Goal: Check status: Check status

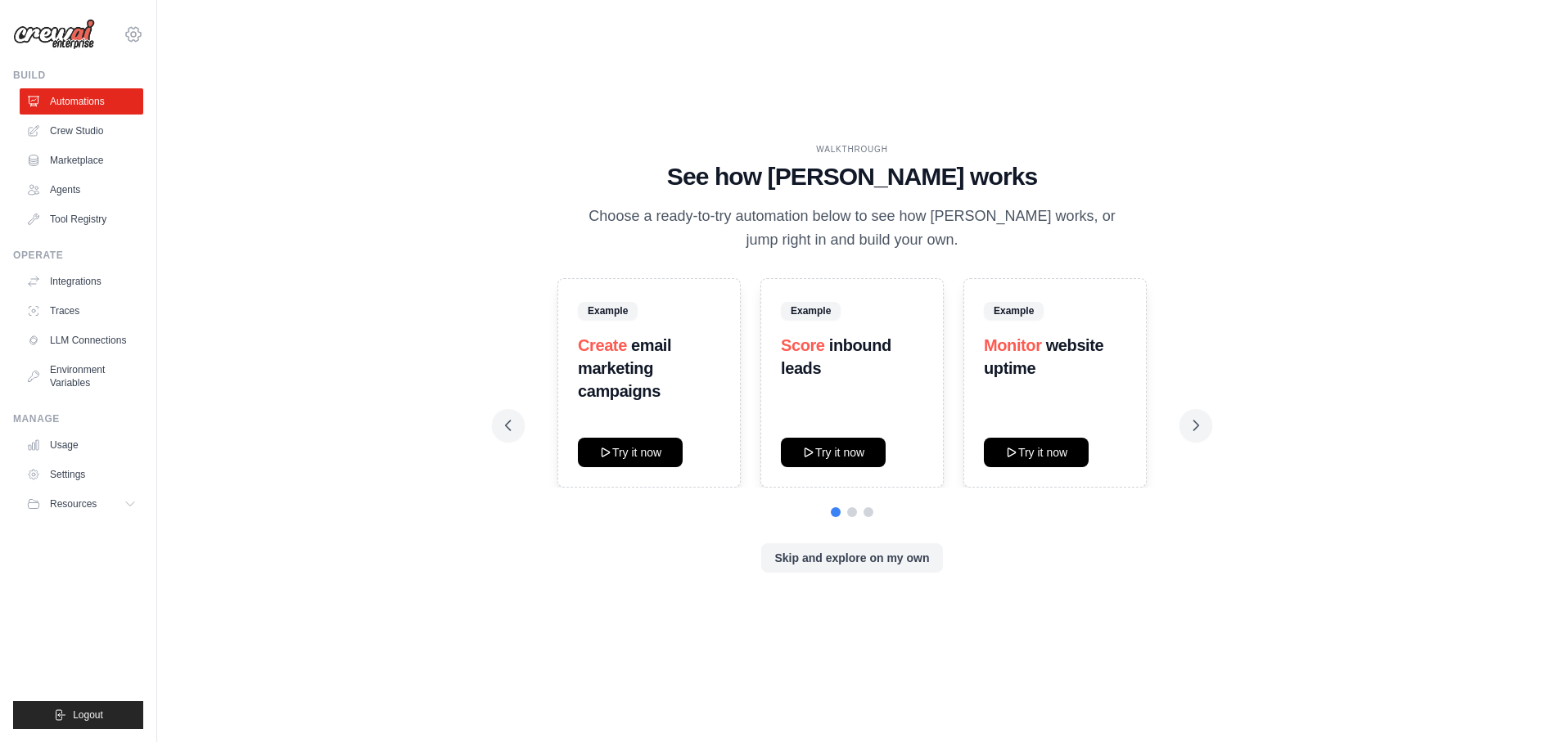
click at [128, 35] on icon at bounding box center [134, 35] width 20 height 20
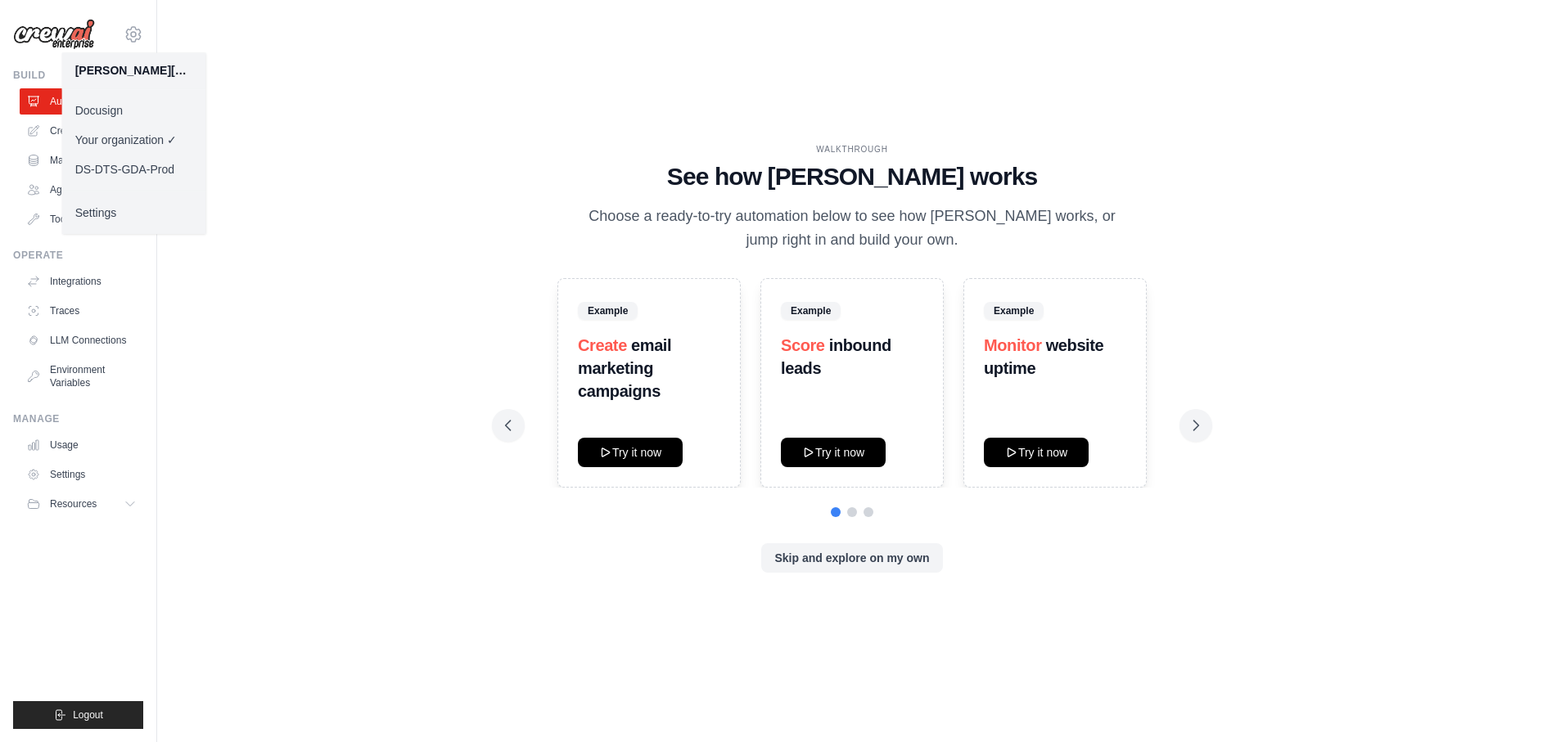
click at [125, 110] on link "Docusign" at bounding box center [134, 110] width 144 height 29
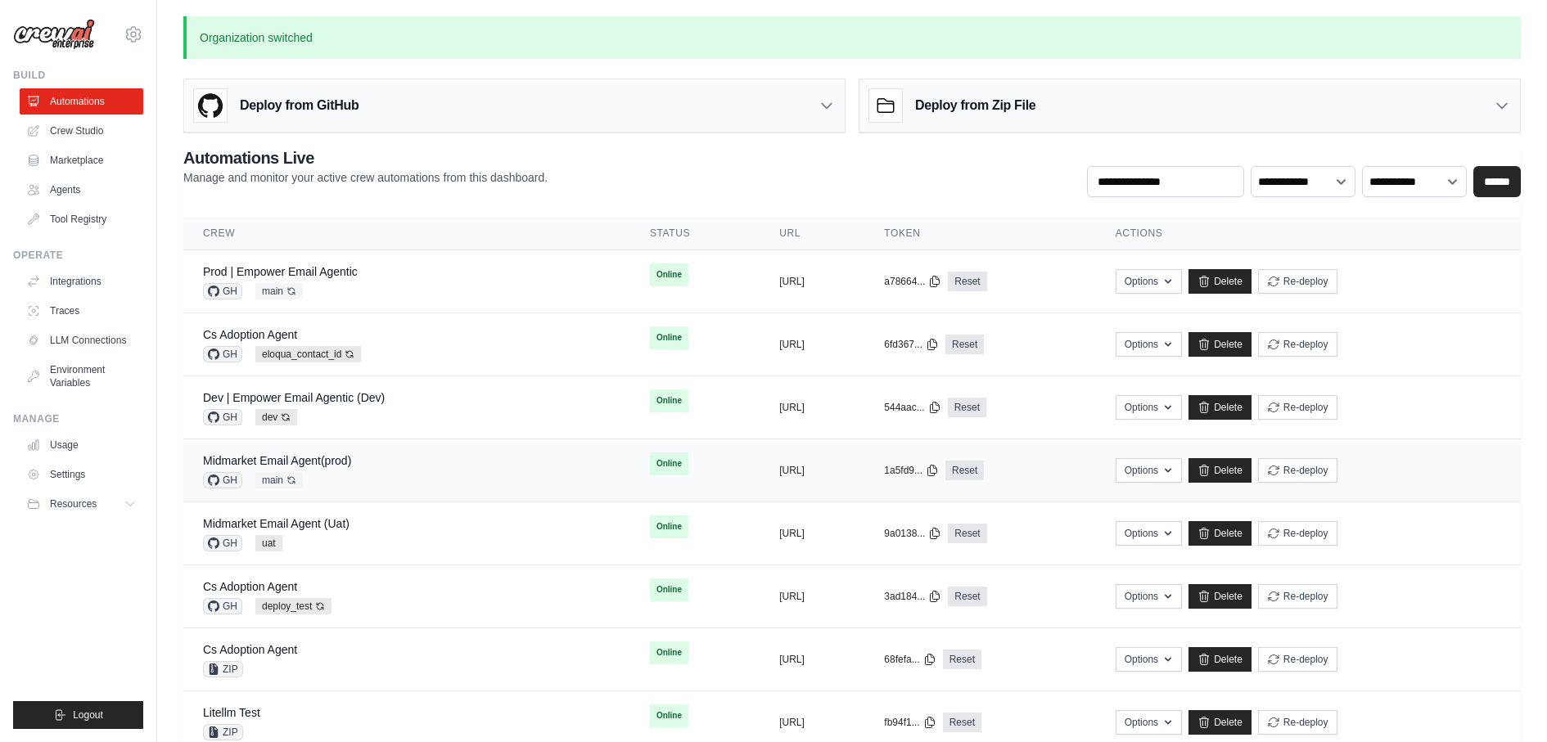
click at [416, 461] on div "Midmarket Email Agent(prod) GH main Auto-deploy enabled" at bounding box center [407, 471] width 408 height 36
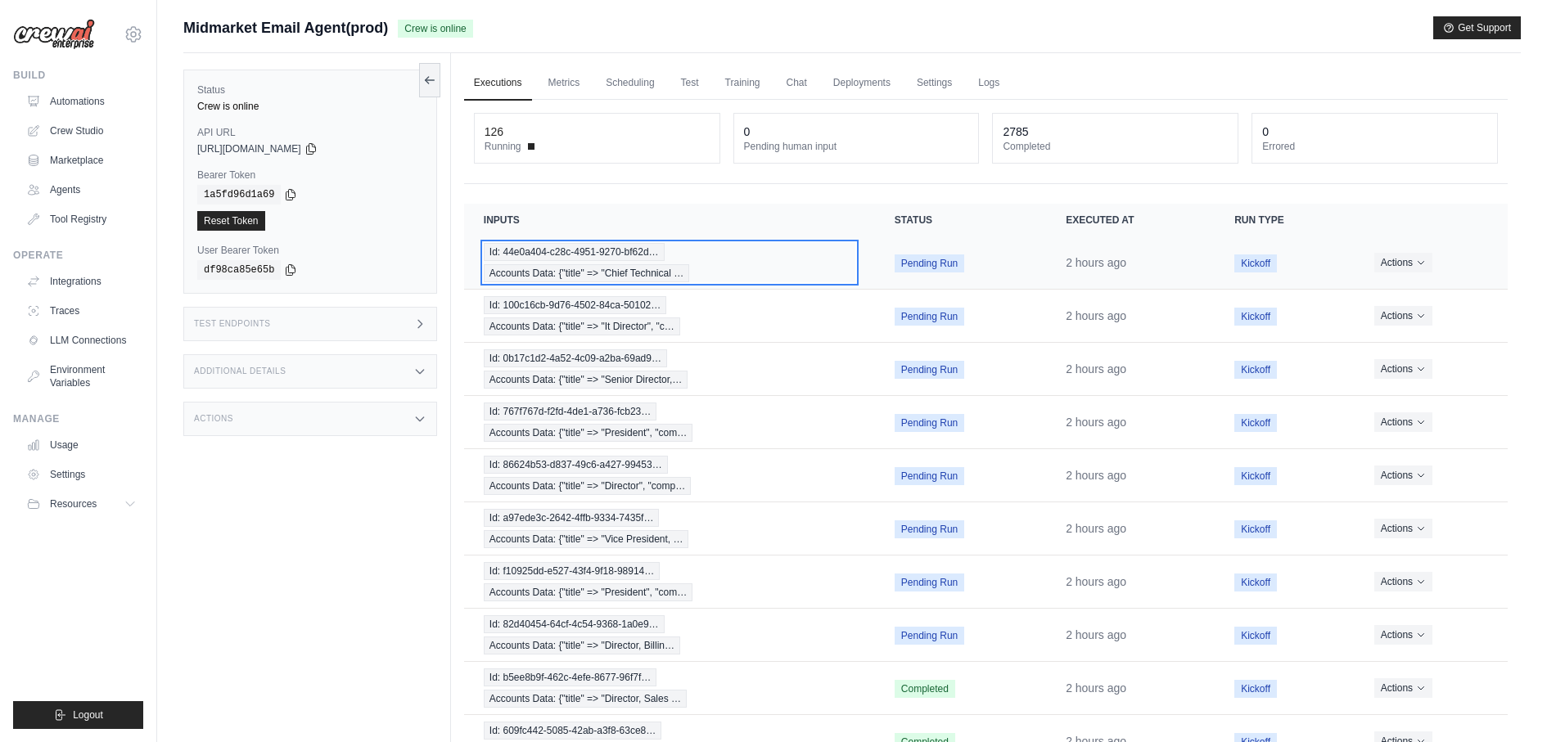
click at [568, 255] on span "Id: 44e0a404-c28c-4951-9270-bf62d…" at bounding box center [574, 252] width 181 height 18
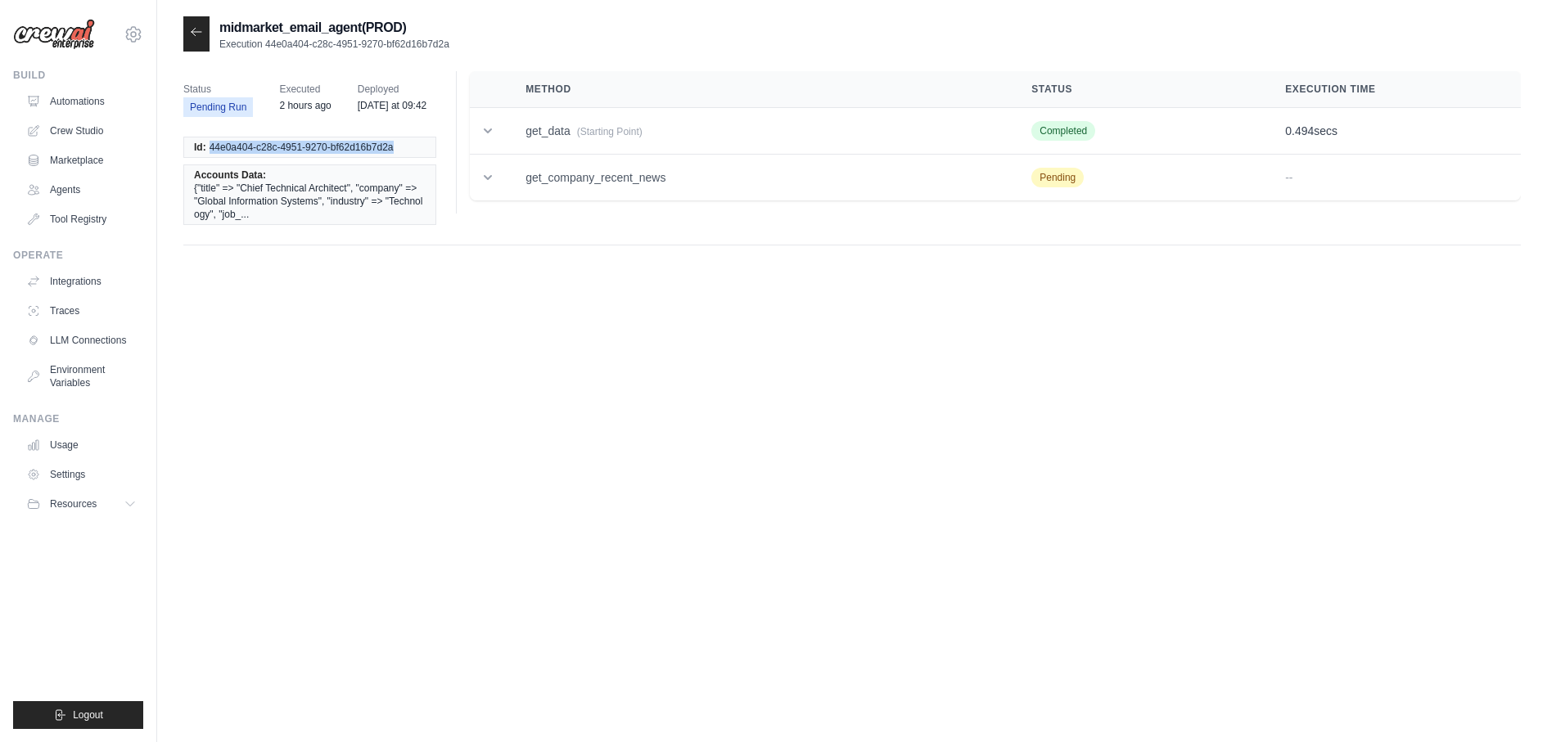
drag, startPoint x: 208, startPoint y: 142, endPoint x: 412, endPoint y: 142, distance: 204.6
click at [412, 142] on li "Id: 44e0a404-c28c-4951-9270-bf62d16b7d2a" at bounding box center [309, 147] width 253 height 21
copy span "44e0a404-c28c-4951-9270-bf62d16b7d2a"
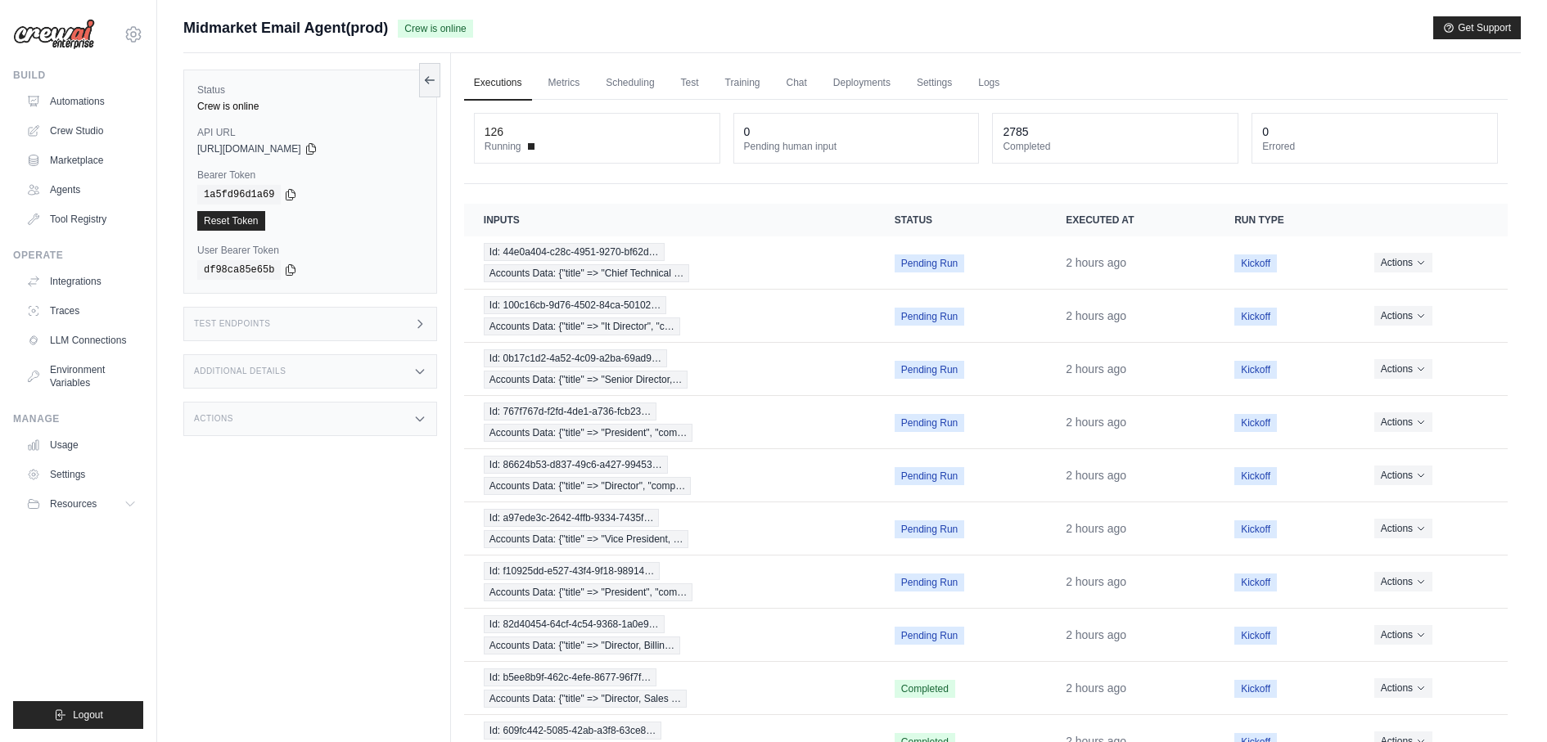
click at [370, 329] on div "Test Endpoints" at bounding box center [310, 324] width 254 height 34
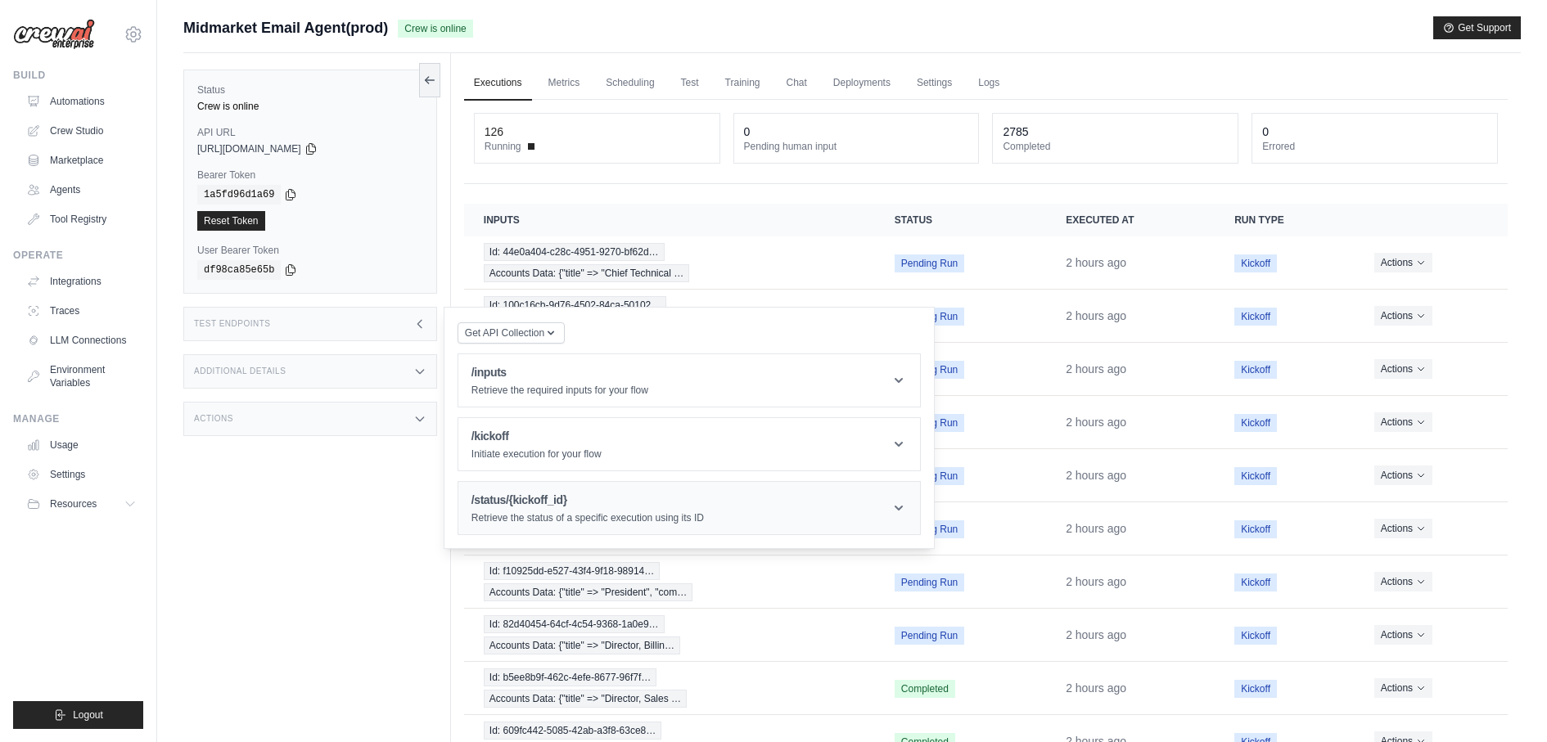
click at [580, 512] on p "Retrieve the status of a specific execution using its ID" at bounding box center [587, 518] width 232 height 13
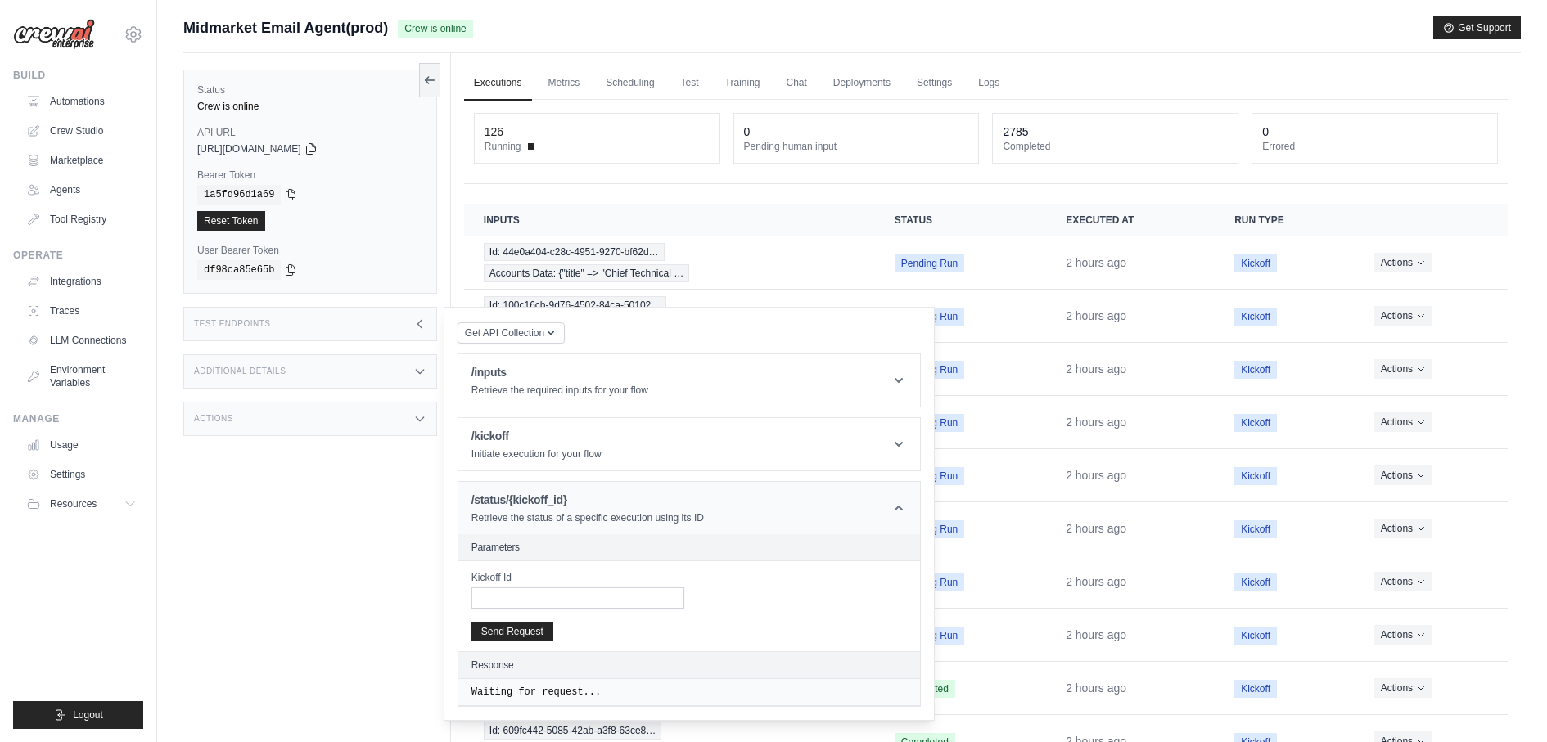
scroll to position [86, 0]
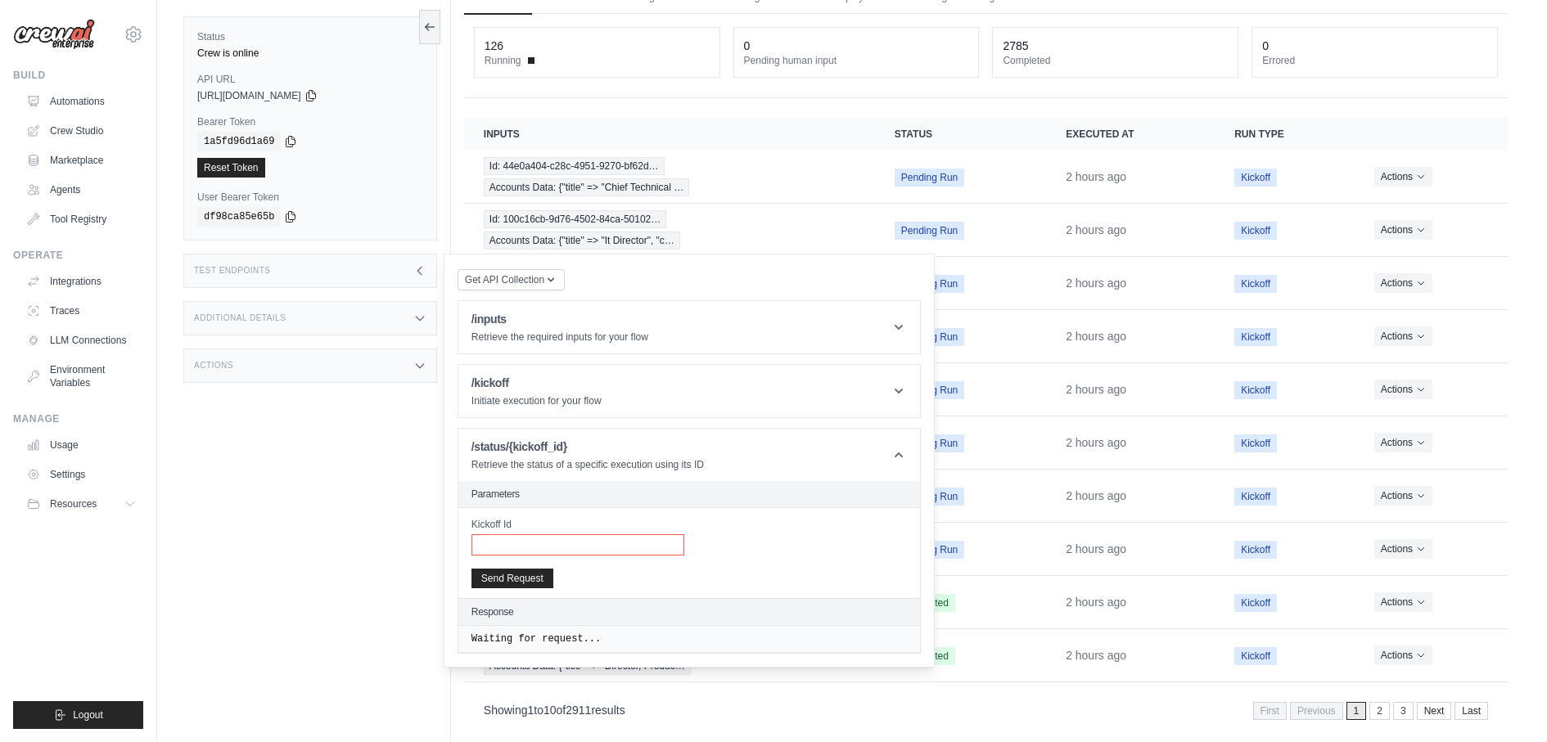
click at [578, 534] on input "Kickoff Id" at bounding box center [577, 544] width 213 height 21
paste input "**********"
click at [512, 568] on button "Send Request" at bounding box center [512, 578] width 82 height 20
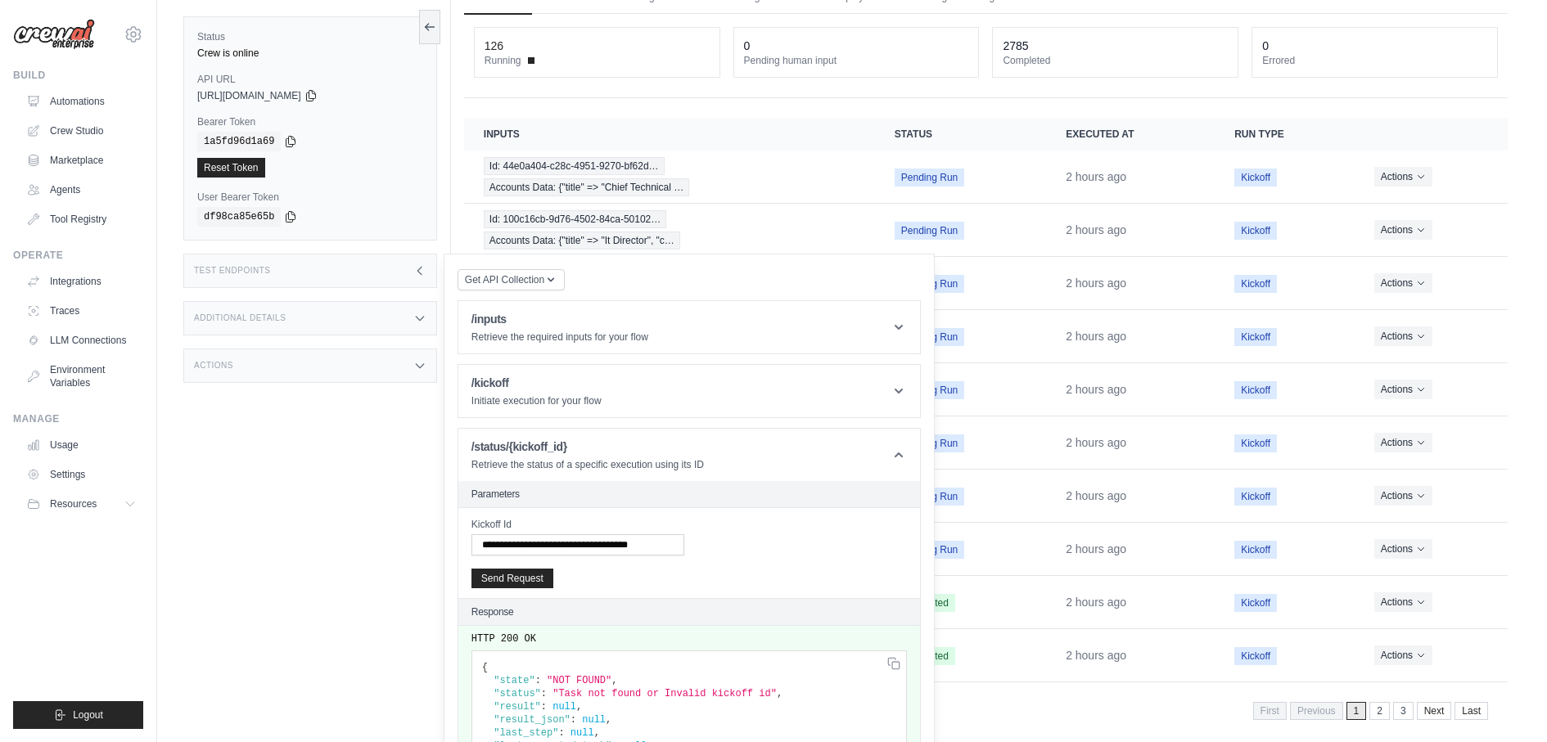
scroll to position [121, 0]
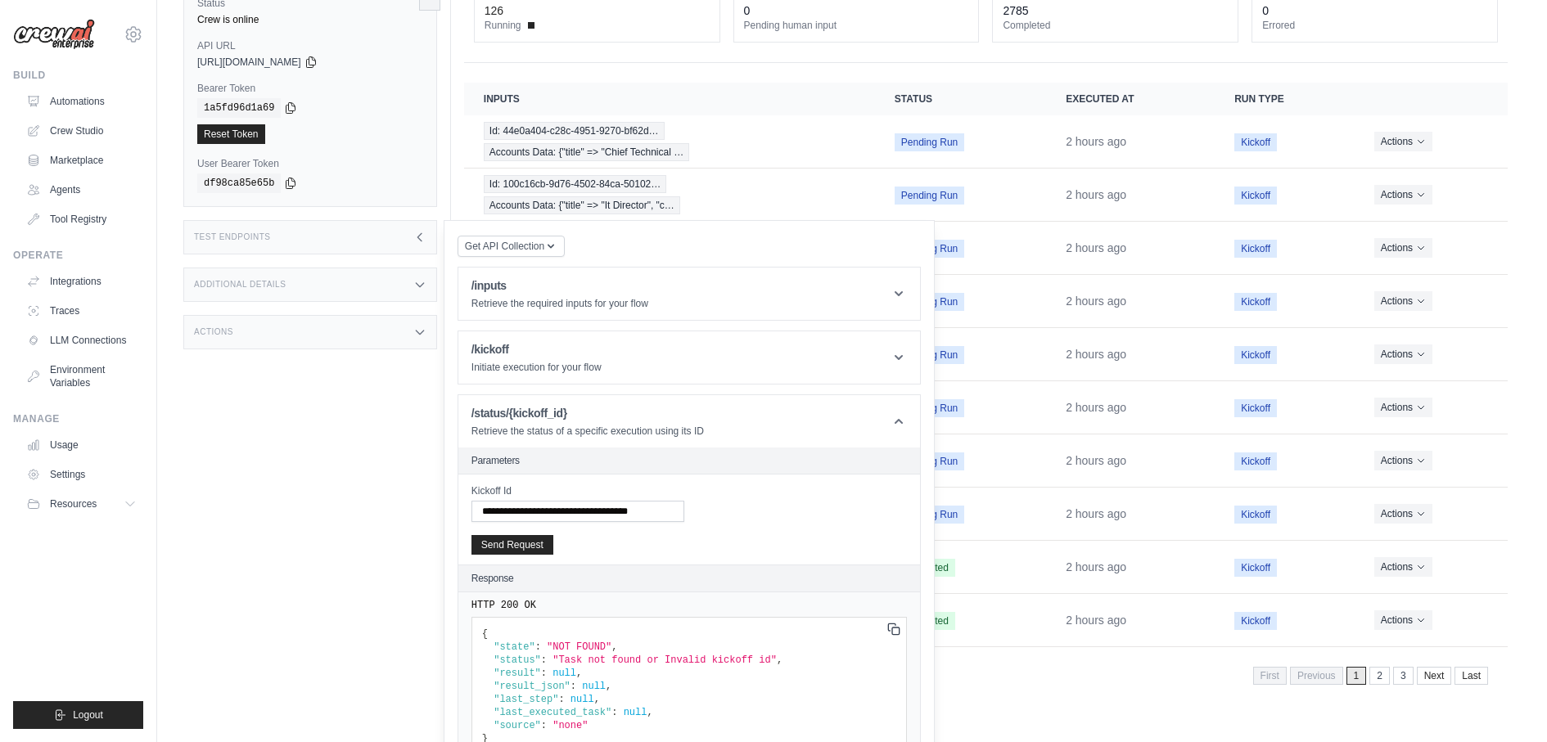
click at [0, 0] on icon at bounding box center [0, 0] width 0 height 0
click at [369, 559] on div "Status Crew is online API URL copied https://midmarket-email-agent-0bcea3b1-b64…" at bounding box center [317, 337] width 268 height 742
click at [1030, 169] on td "Pending Run" at bounding box center [960, 195] width 171 height 53
click at [593, 501] on input "**********" at bounding box center [577, 511] width 213 height 21
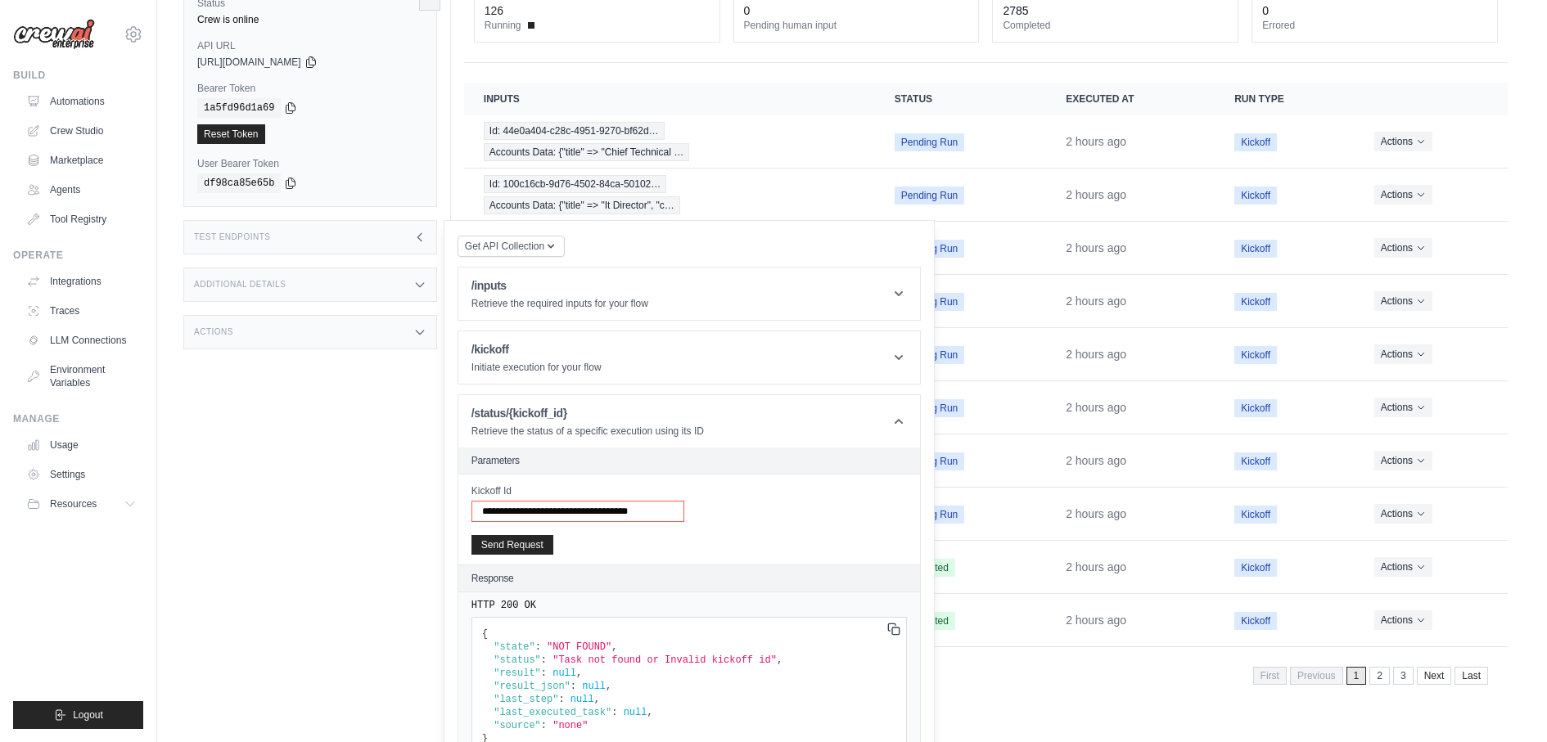
click at [593, 501] on input "**********" at bounding box center [577, 511] width 213 height 21
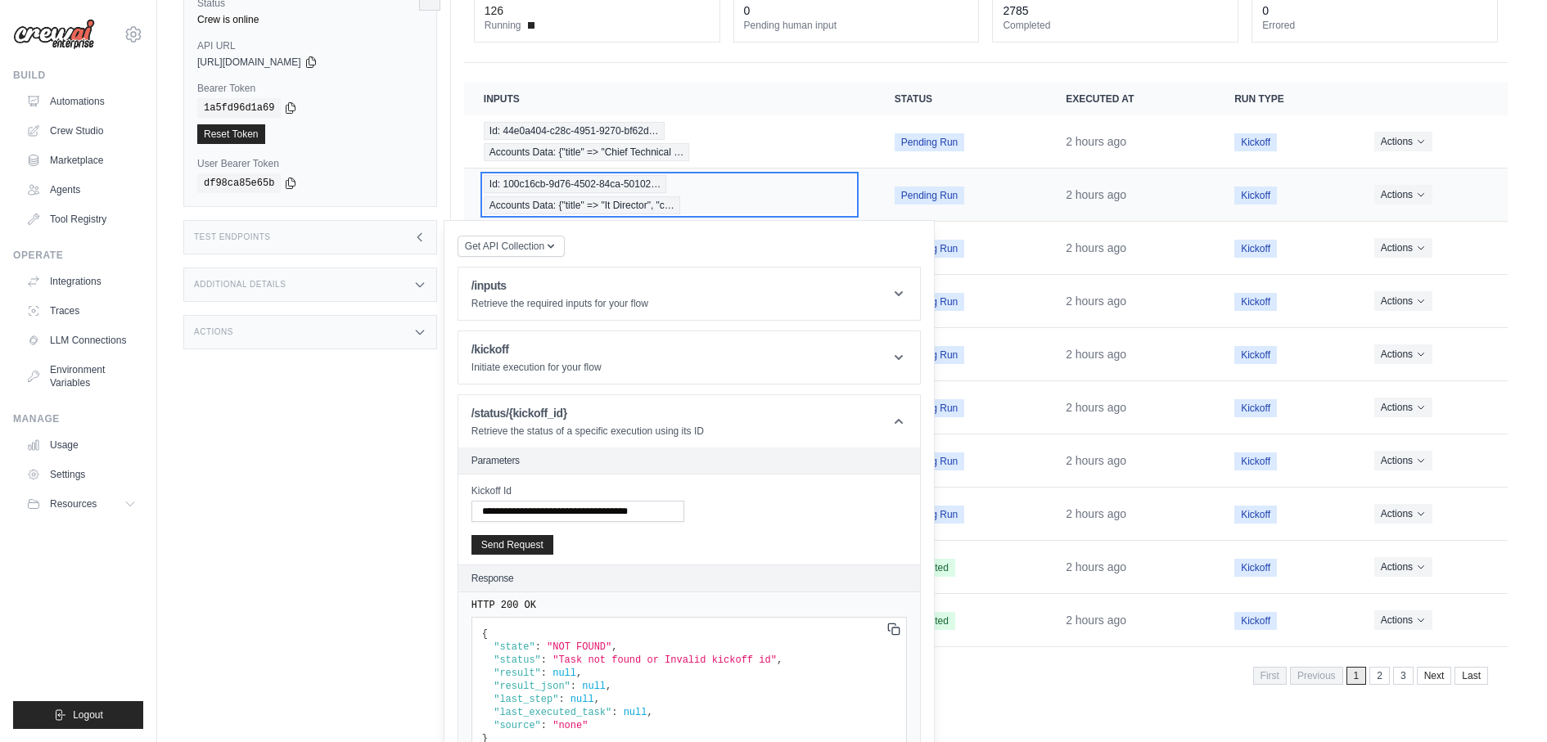
click at [816, 187] on div "Id: 100c16cb-9d76-4502-84ca-50102… Accounts Data: {"title" => "It Director", "c…" at bounding box center [670, 194] width 372 height 39
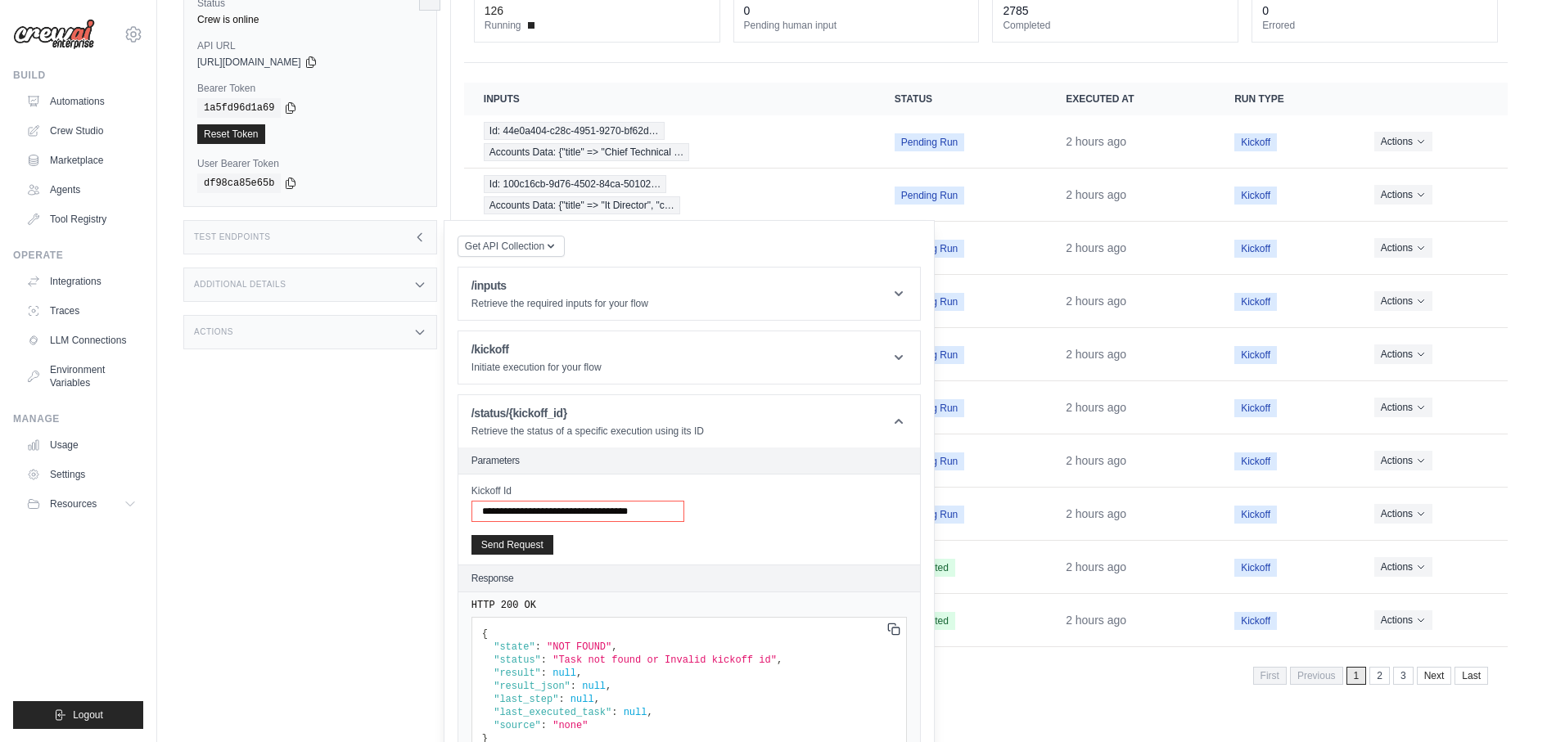
click at [601, 501] on input "**********" at bounding box center [577, 511] width 213 height 21
paste input "text"
type input "**********"
click at [532, 534] on button "Send Request" at bounding box center [512, 544] width 82 height 20
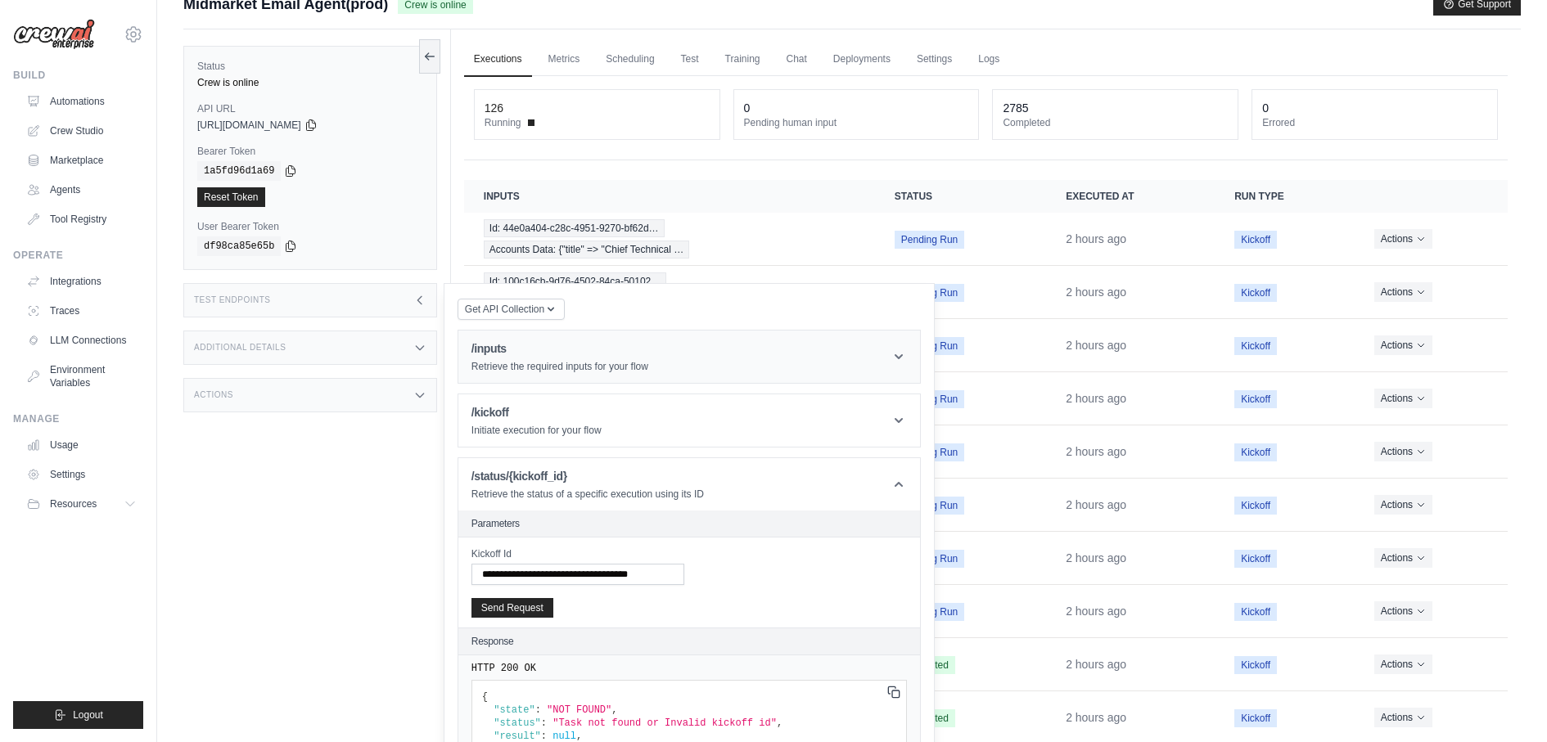
scroll to position [8, 0]
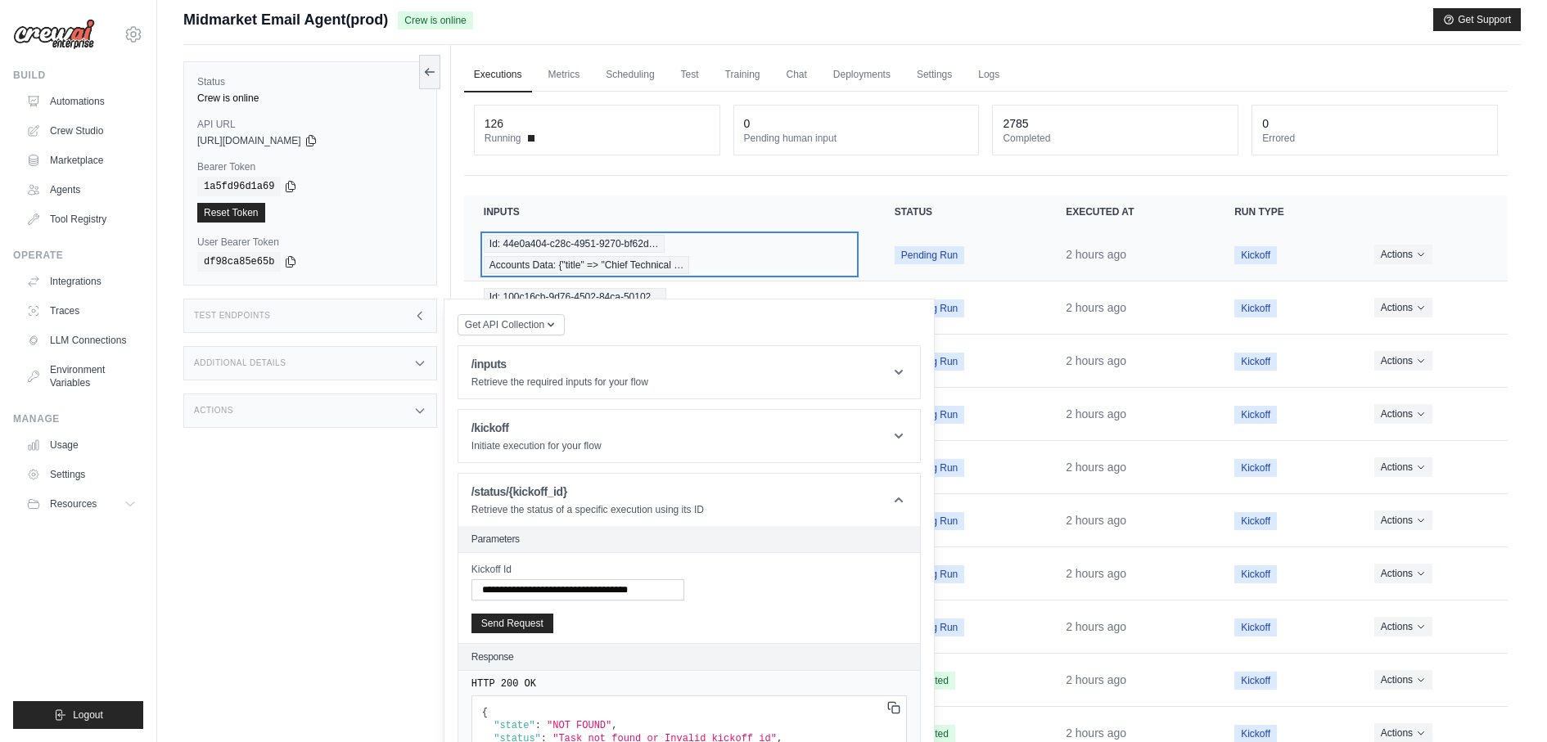
click at [849, 247] on div "Id: 44e0a404-c28c-4951-9270-bf62d… Accounts Data: {"title" => "Chief Technical …" at bounding box center [670, 254] width 372 height 39
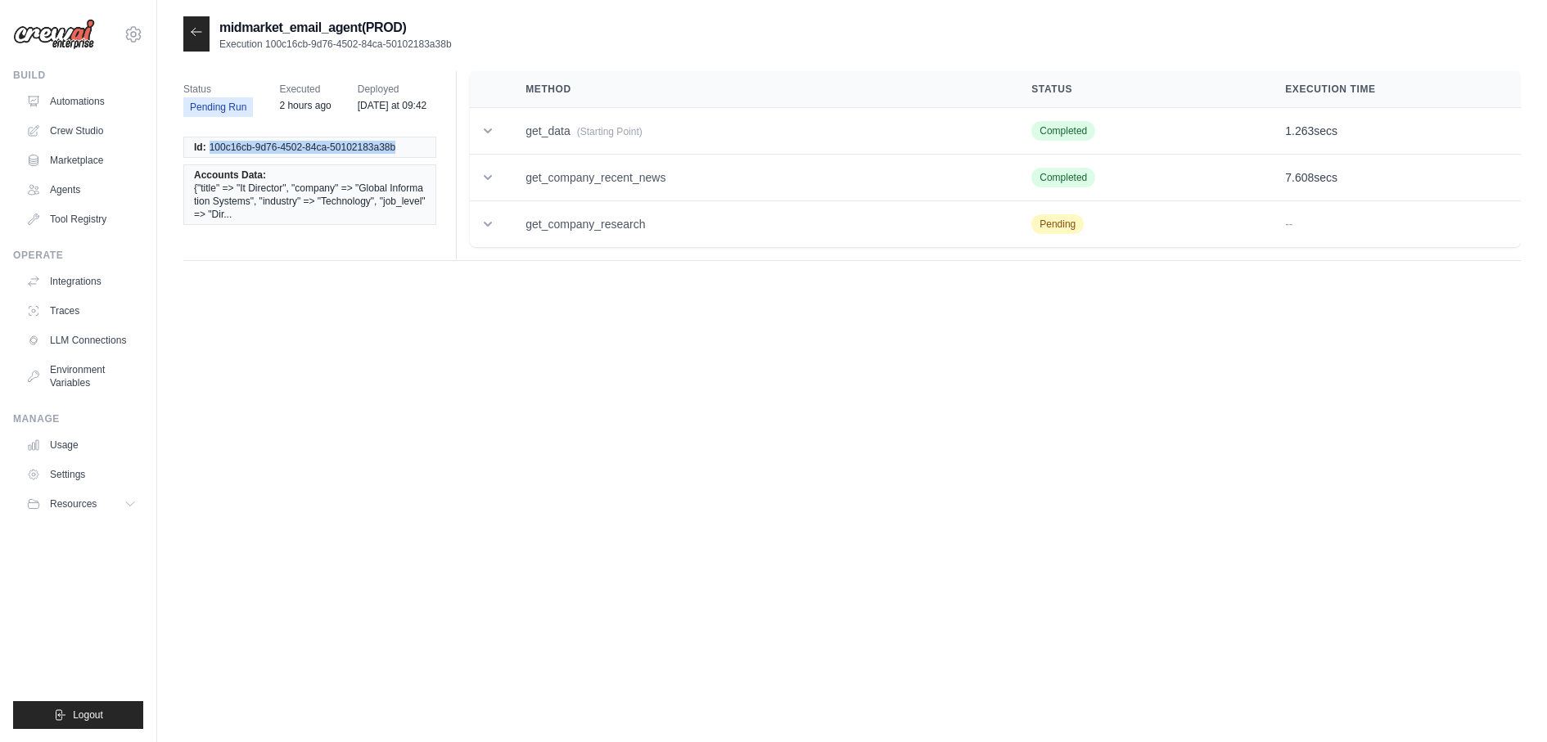
drag, startPoint x: 209, startPoint y: 145, endPoint x: 404, endPoint y: 145, distance: 195.6
click at [405, 145] on li "Id: 100c16cb-9d76-4502-84ca-50102183a38b" at bounding box center [309, 147] width 253 height 21
copy span "100c16cb-9d76-4502-84ca-50102183a38b"
click at [189, 37] on div at bounding box center [196, 33] width 26 height 35
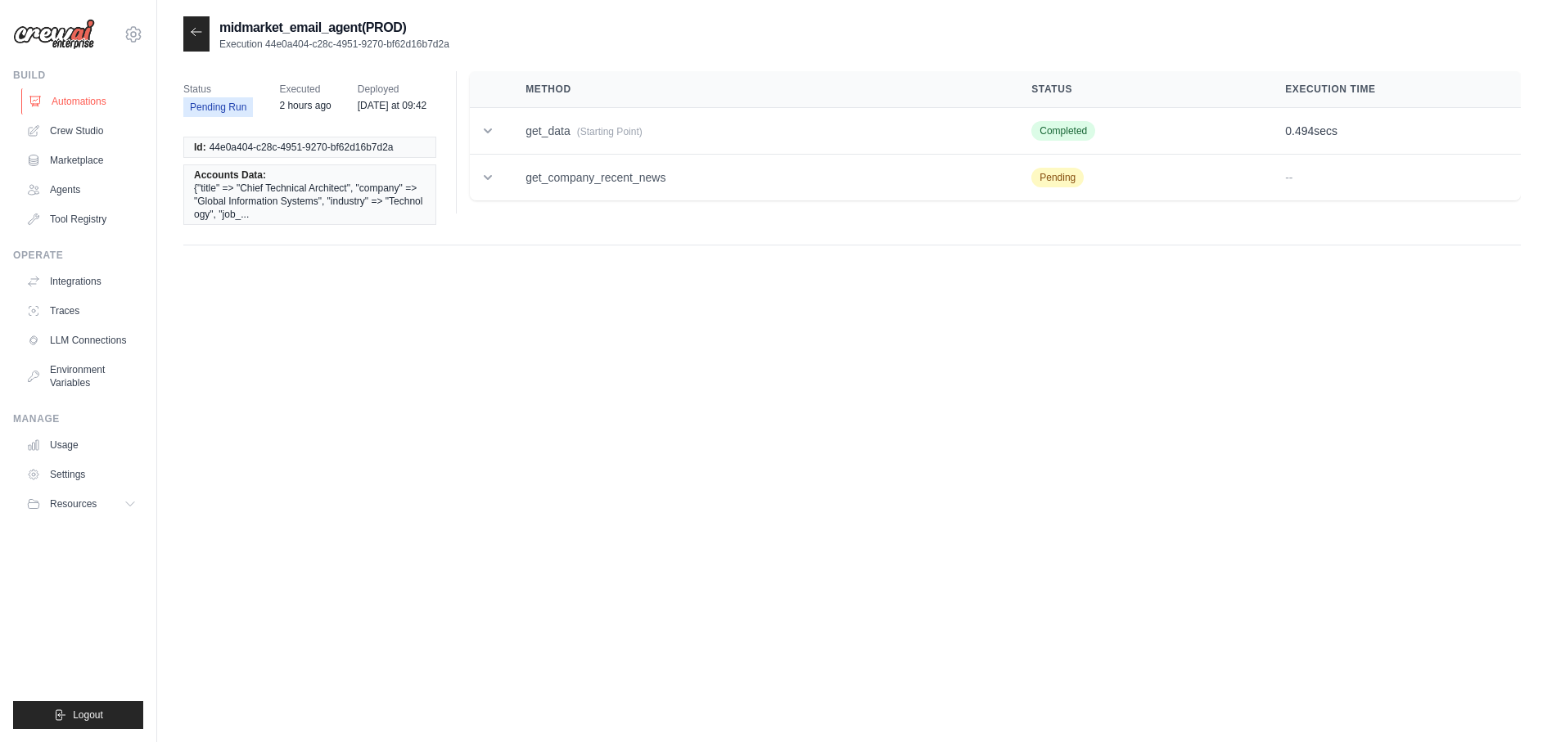
click at [110, 100] on link "Automations" at bounding box center [83, 101] width 124 height 26
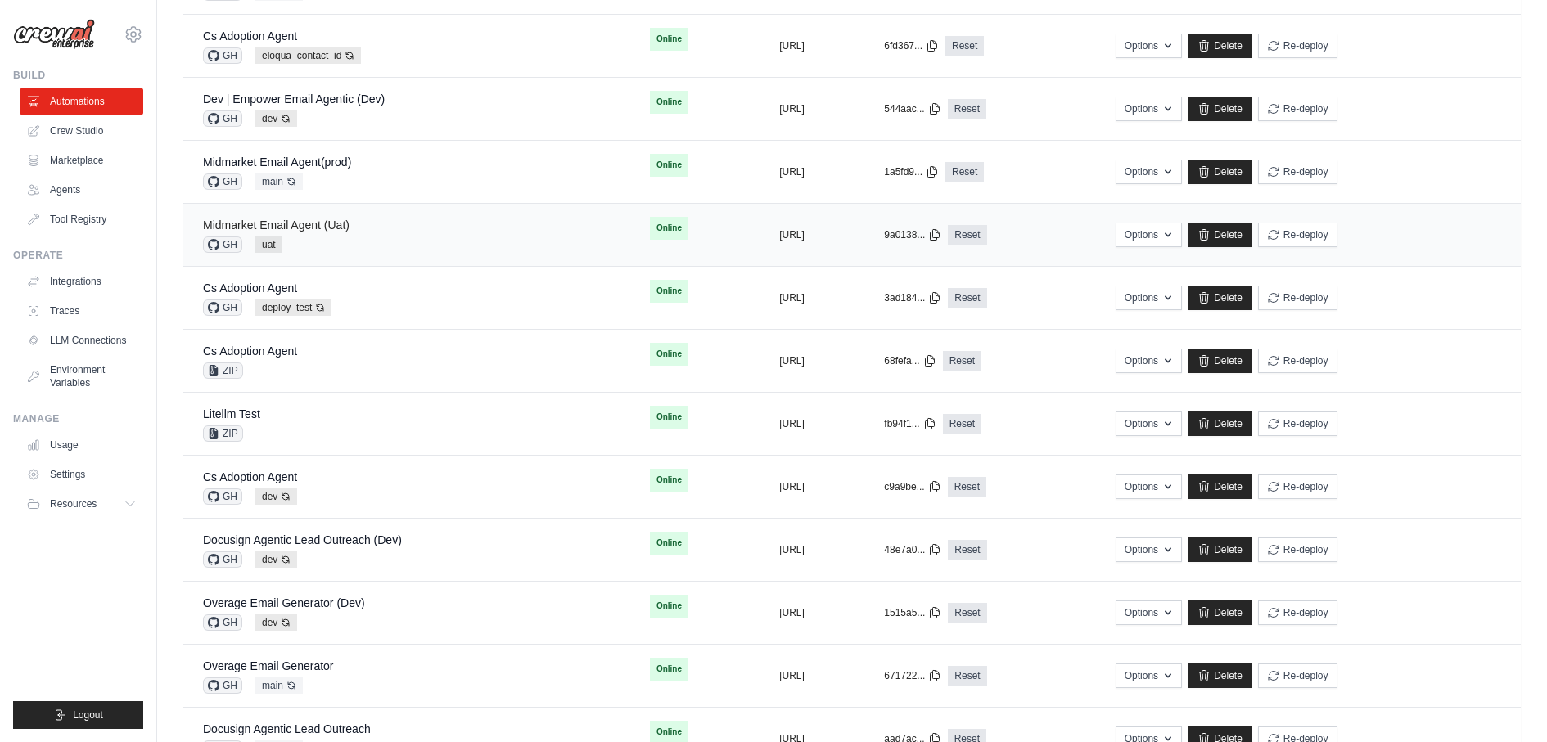
scroll to position [534, 0]
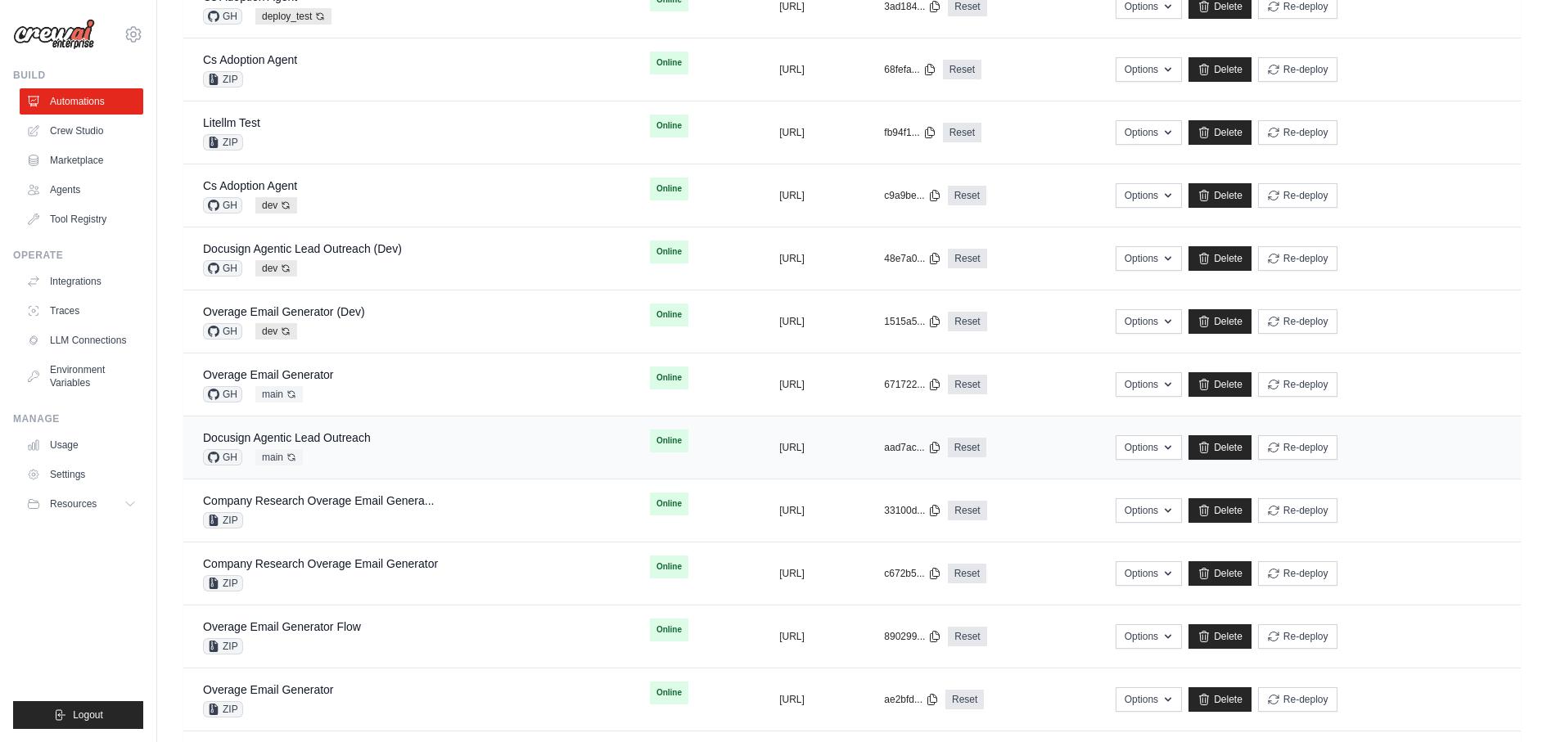
click at [327, 438] on div "Docusign Agentic Lead Outreach" at bounding box center [287, 438] width 168 height 16
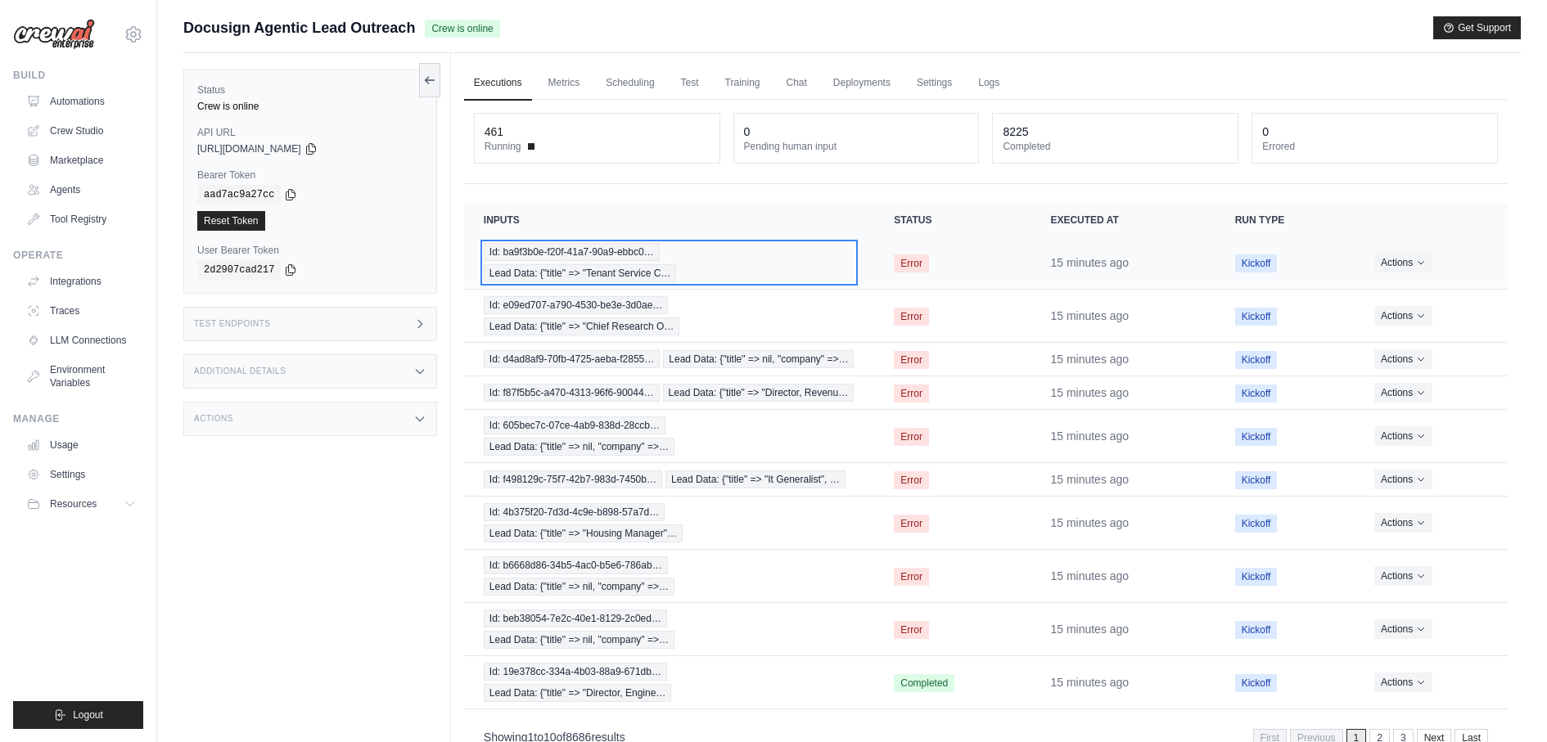
click at [677, 264] on span "Lead Data: {"title" => "Tenant Service C…" at bounding box center [580, 273] width 193 height 18
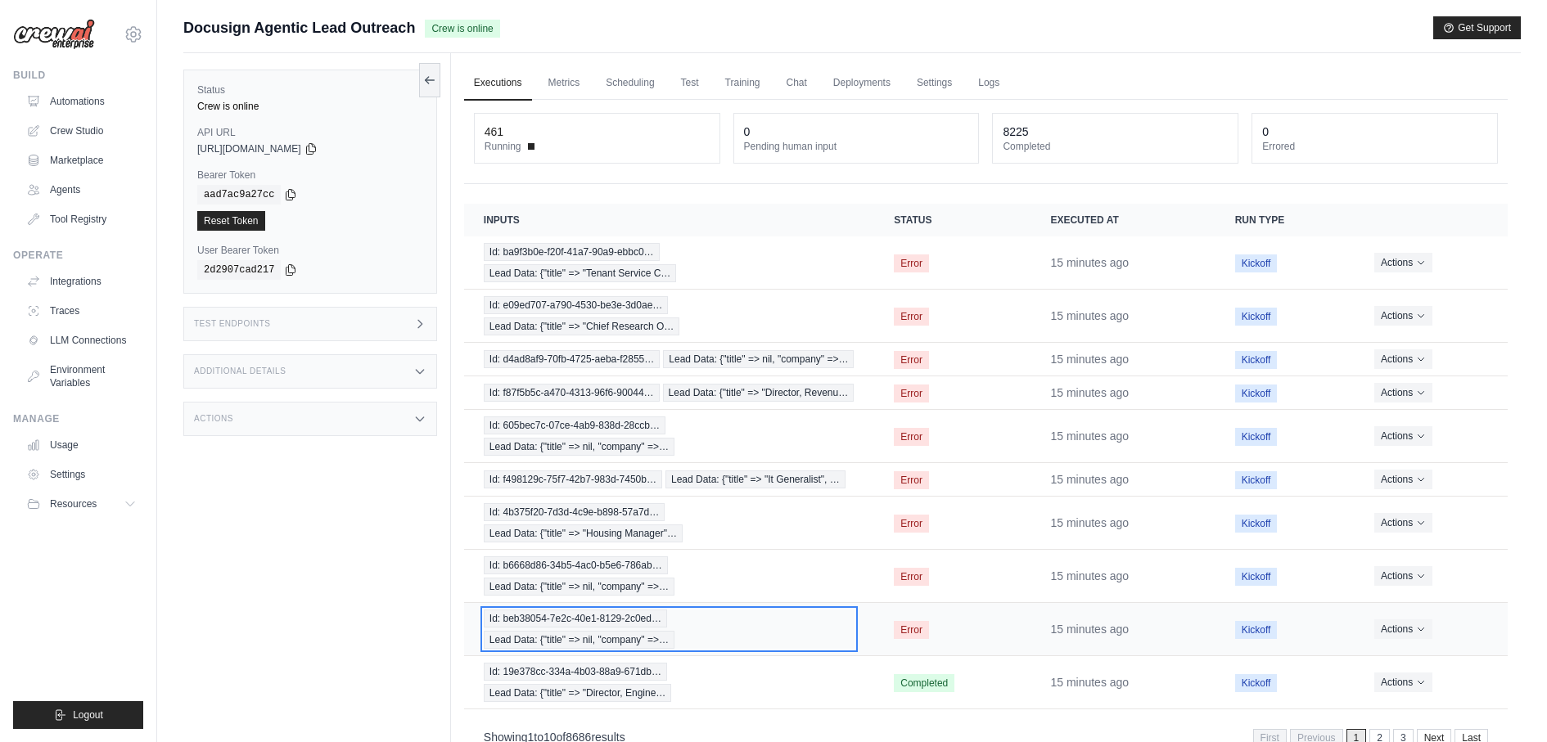
click at [577, 610] on div "Id: beb38054-7e2c-40e1-8129-2c0ed… Lead Data: {"title" => nil, "company" =>…" at bounding box center [669, 629] width 371 height 39
